Goal: Task Accomplishment & Management: Manage account settings

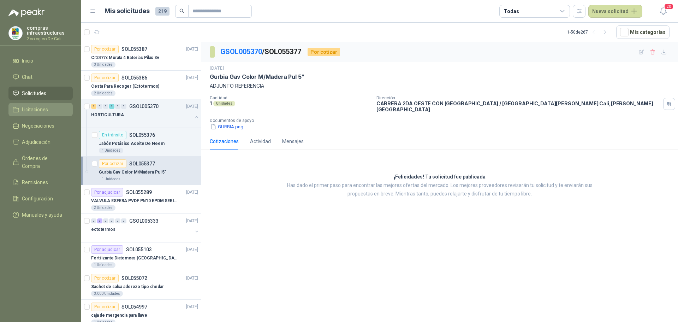
drag, startPoint x: 0, startPoint y: 0, endPoint x: 40, endPoint y: 115, distance: 122.2
click at [40, 115] on link "Licitaciones" at bounding box center [40, 109] width 64 height 13
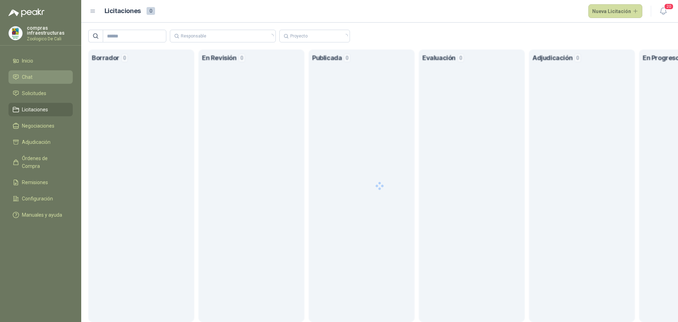
click at [43, 81] on link "Chat" at bounding box center [40, 76] width 64 height 13
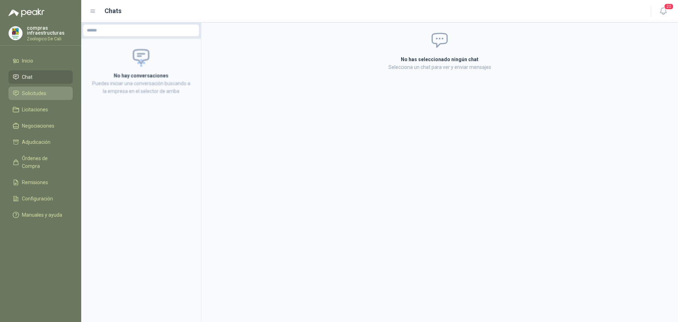
click at [43, 98] on link "Solicitudes" at bounding box center [40, 93] width 64 height 13
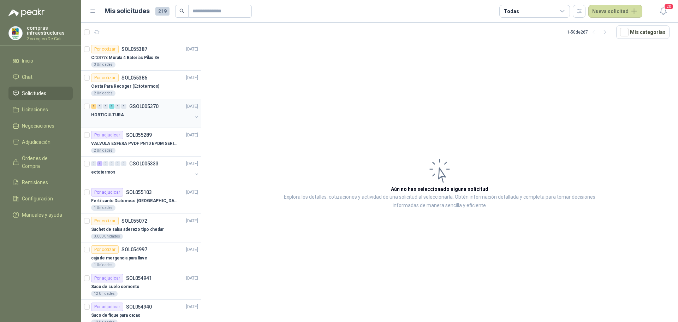
click at [144, 107] on p "GSOL005370" at bounding box center [143, 106] width 29 height 5
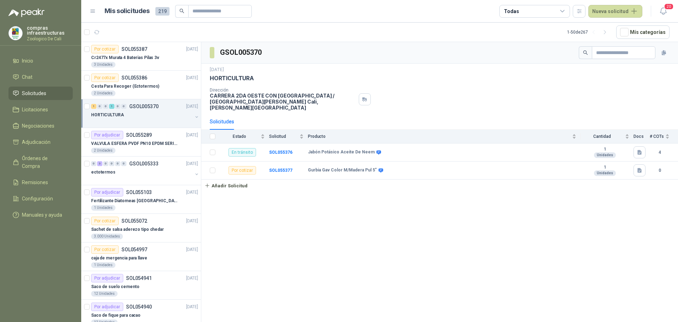
click at [146, 120] on div at bounding box center [141, 122] width 101 height 6
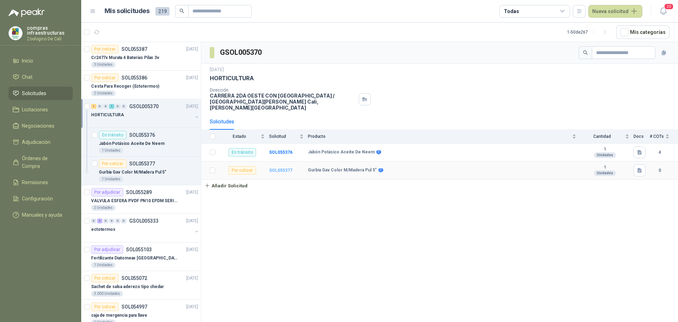
click at [282, 168] on b "SOL055377" at bounding box center [280, 170] width 23 height 5
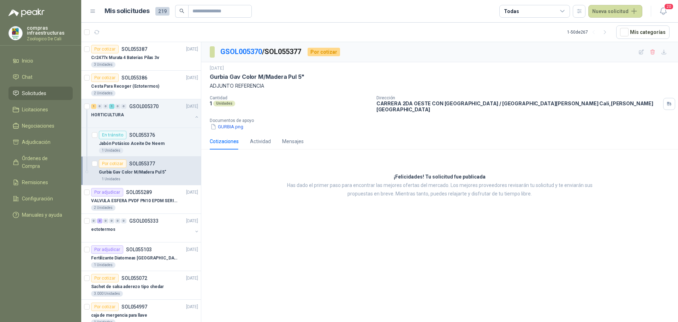
click at [160, 169] on p "Gurbia Gav Color M/Madera Pul 5"" at bounding box center [132, 172] width 67 height 7
click at [166, 206] on div "2 Unidades" at bounding box center [144, 208] width 107 height 6
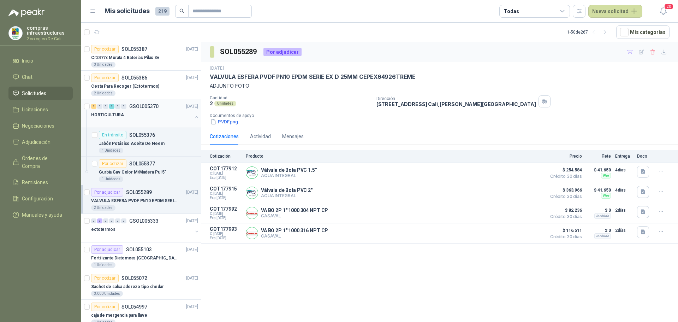
click at [127, 120] on div at bounding box center [141, 122] width 101 height 6
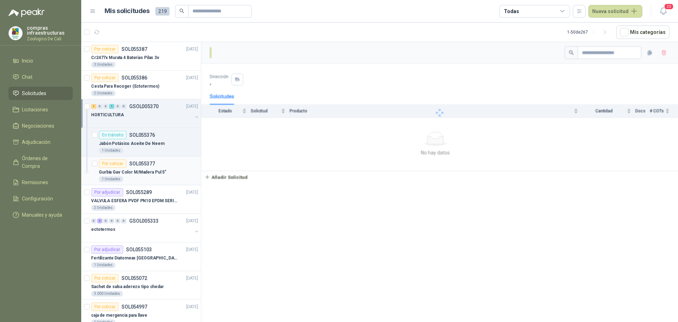
click at [124, 169] on p "Gurbia Gav Color M/Madera Pul 5"" at bounding box center [132, 172] width 67 height 7
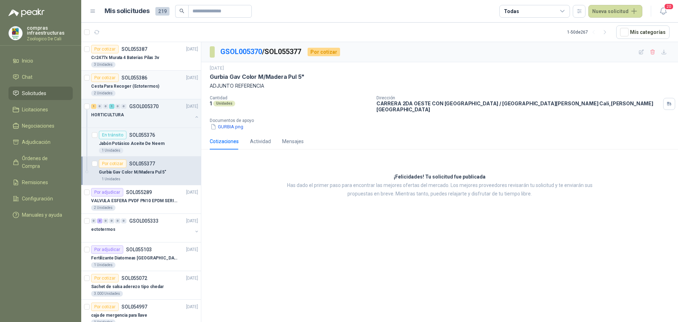
click at [160, 85] on div "Cesta Para Recoger (Ectotermos)" at bounding box center [144, 86] width 107 height 8
